Goal: Check status: Check status

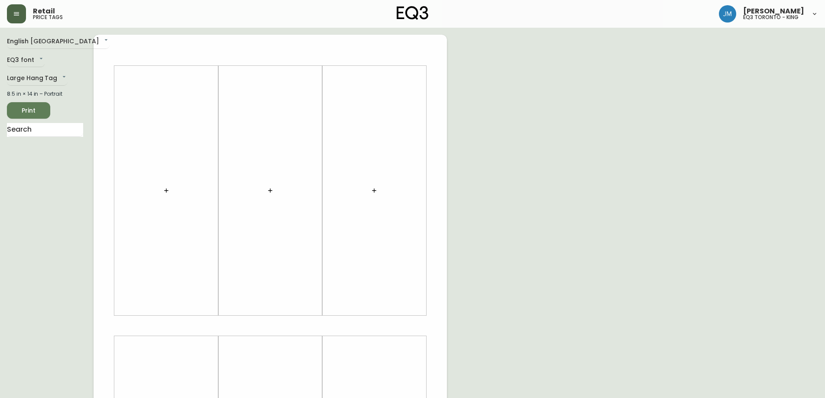
click at [13, 13] on icon "button" at bounding box center [16, 13] width 7 height 7
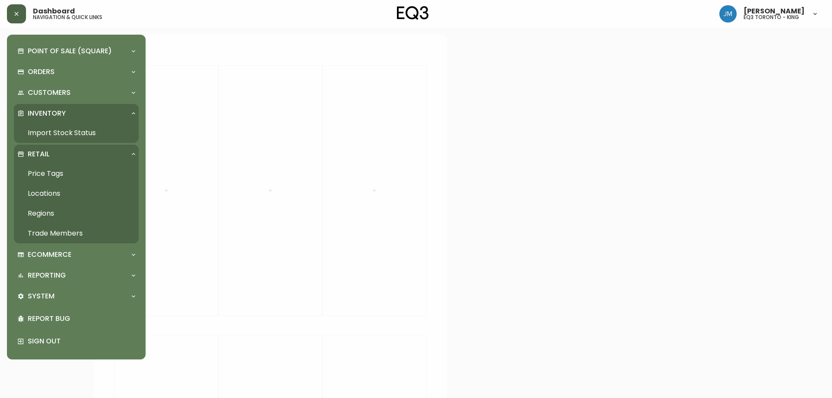
click at [37, 137] on link "Import Stock Status" at bounding box center [76, 133] width 125 height 20
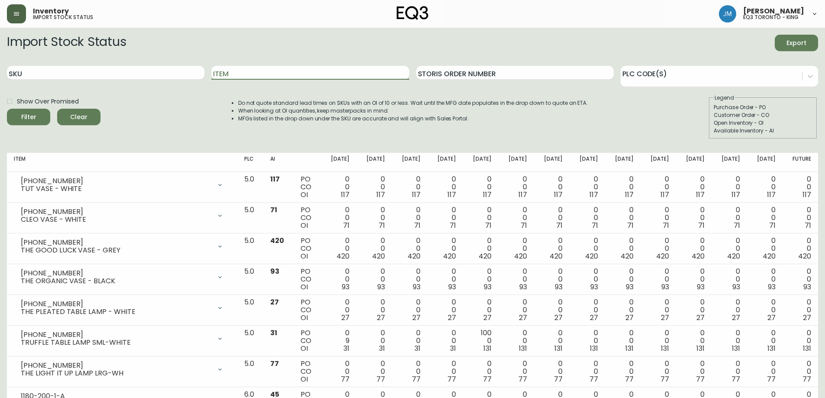
click at [249, 71] on input "Item" at bounding box center [310, 73] width 198 height 14
type input "acel"
click at [7, 109] on button "Filter" at bounding box center [28, 117] width 43 height 16
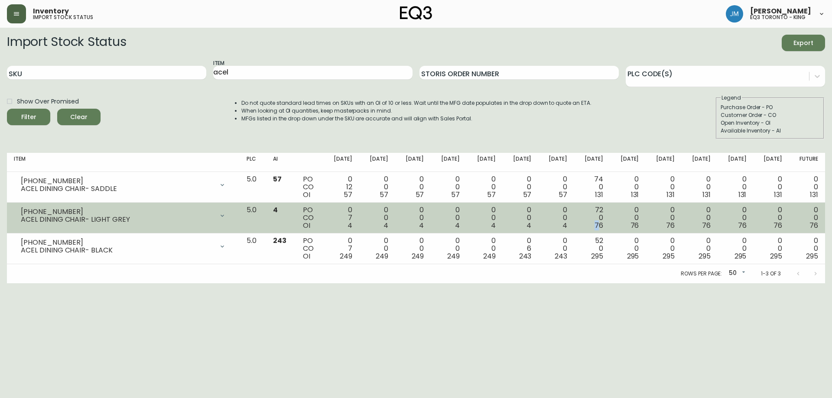
drag, startPoint x: 599, startPoint y: 225, endPoint x: 607, endPoint y: 227, distance: 8.4
click at [603, 227] on span "76" at bounding box center [598, 225] width 9 height 10
click at [607, 227] on td "72 0 76" at bounding box center [592, 218] width 36 height 31
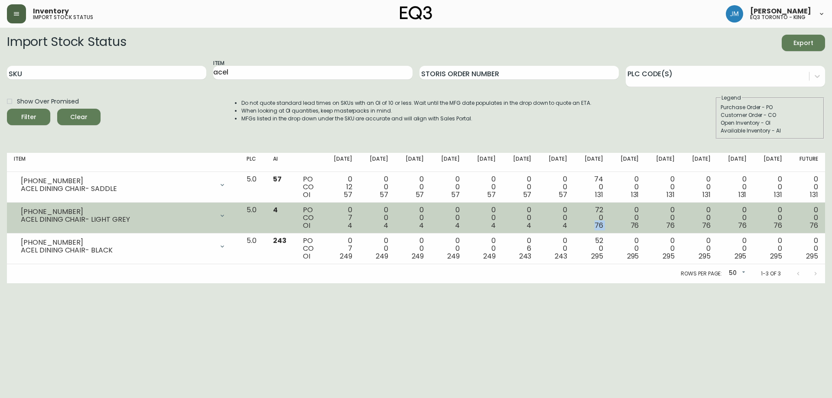
click at [603, 226] on span "76" at bounding box center [598, 225] width 9 height 10
